Goal: Information Seeking & Learning: Learn about a topic

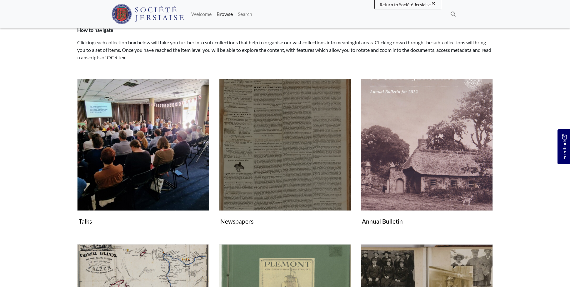
scroll to position [64, 0]
click at [237, 221] on figure "Newspapers Collection" at bounding box center [285, 153] width 132 height 149
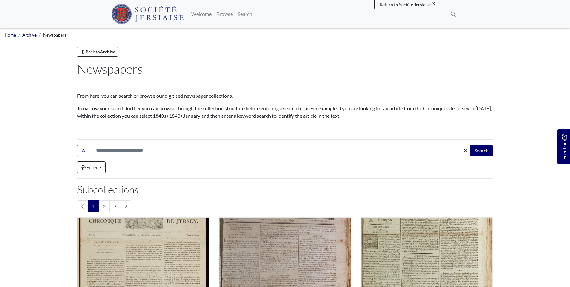
scroll to position [96, 0]
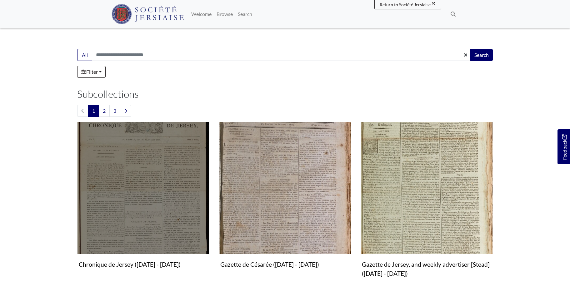
click at [160, 214] on img "Subcollection" at bounding box center [143, 188] width 132 height 132
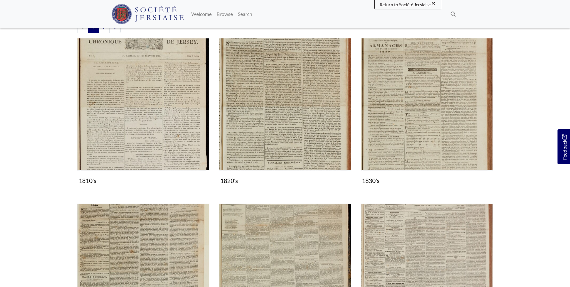
scroll to position [319, 0]
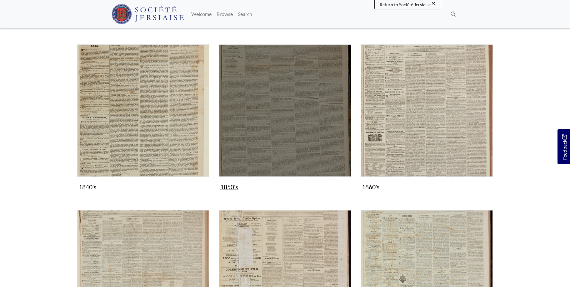
click at [280, 126] on img "Subcollection" at bounding box center [285, 110] width 132 height 132
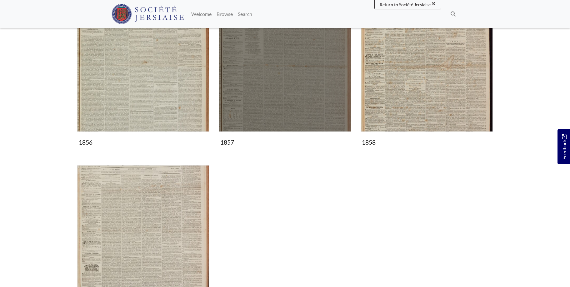
scroll to position [510, 0]
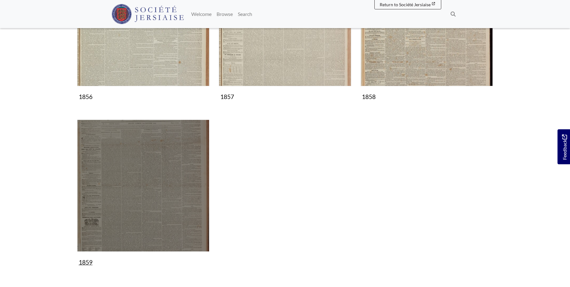
click at [151, 189] on img "Subcollection" at bounding box center [143, 186] width 132 height 132
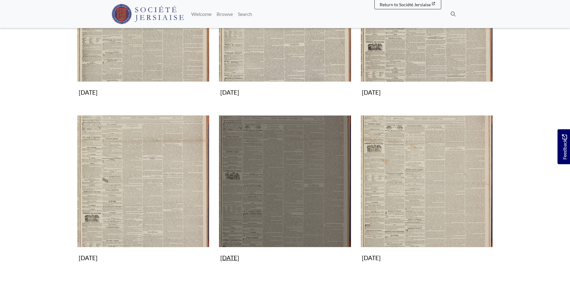
scroll to position [542, 0]
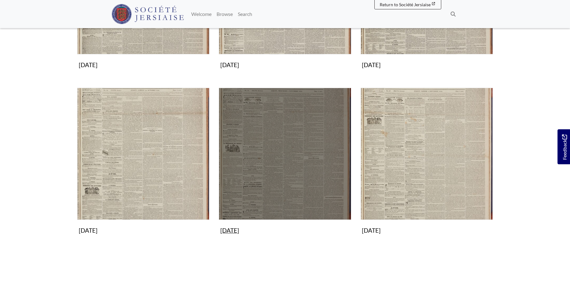
click at [278, 156] on img "Subcollection" at bounding box center [285, 154] width 132 height 132
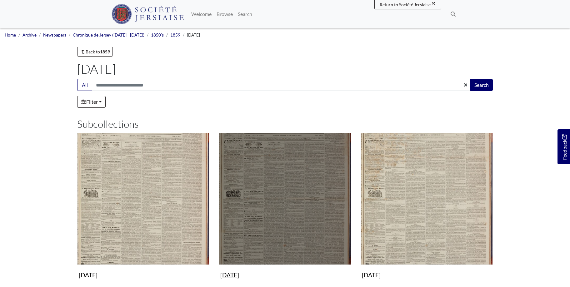
click at [292, 187] on img "Subcollection" at bounding box center [285, 199] width 132 height 132
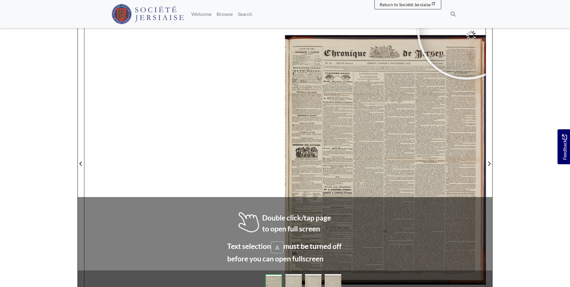
scroll to position [80, 0]
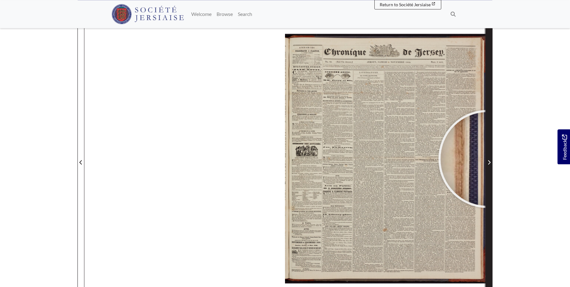
click at [487, 159] on span "Next Page" at bounding box center [489, 162] width 6 height 7
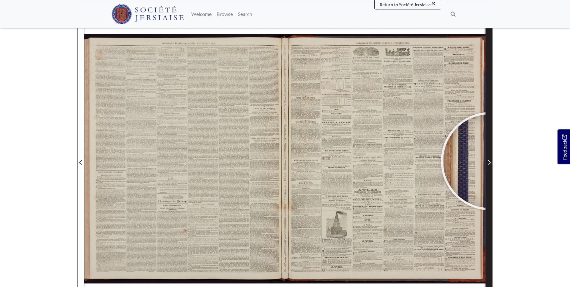
click at [490, 161] on icon "Next Page" at bounding box center [488, 162] width 3 height 5
